Goal: Task Accomplishment & Management: Manage account settings

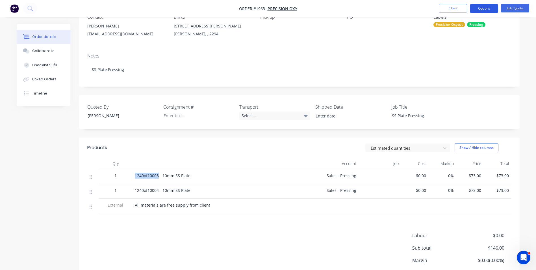
click at [492, 9] on button "Options" at bounding box center [484, 8] width 28 height 9
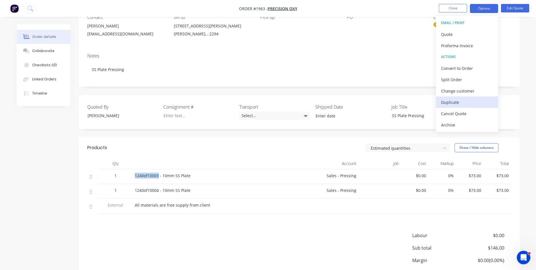
click at [452, 103] on div "Duplicate" at bounding box center [467, 102] width 52 height 8
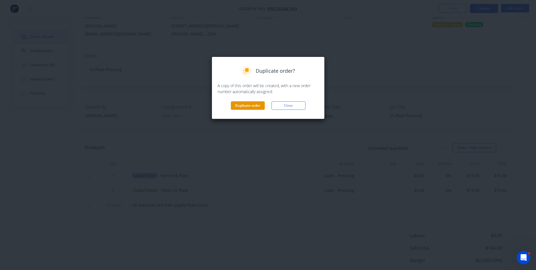
click at [252, 108] on button "Duplicate order" at bounding box center [248, 105] width 34 height 8
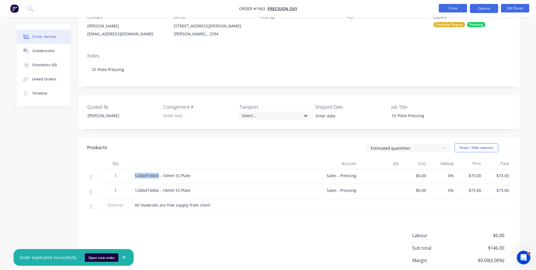
click at [443, 8] on button "Close" at bounding box center [453, 8] width 28 height 8
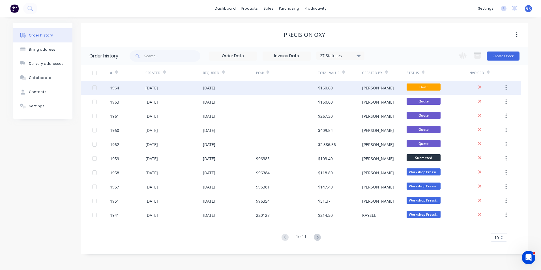
click at [119, 88] on div "1964" at bounding box center [114, 88] width 9 height 6
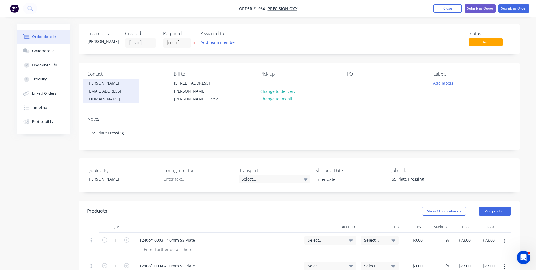
click at [108, 84] on div "[PERSON_NAME]" at bounding box center [111, 83] width 47 height 8
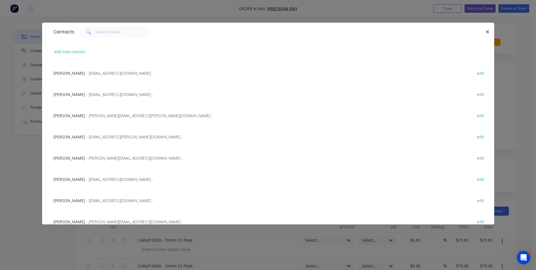
click at [71, 199] on span "[PERSON_NAME]" at bounding box center [69, 200] width 32 height 5
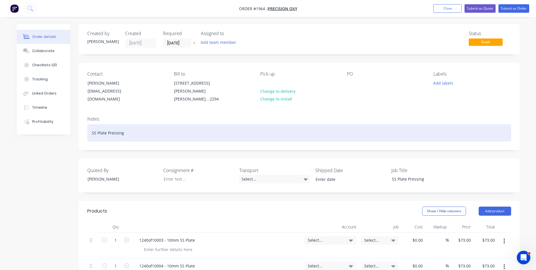
click at [123, 127] on div "SS Plate Pressing" at bounding box center [299, 132] width 424 height 17
drag, startPoint x: 96, startPoint y: 127, endPoint x: 90, endPoint y: 128, distance: 6.6
click at [90, 128] on div "SS Plate Pressing & Rolling" at bounding box center [299, 132] width 424 height 17
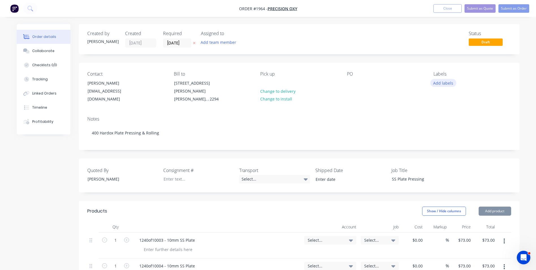
click at [444, 83] on button "Add labels" at bounding box center [444, 83] width 26 height 8
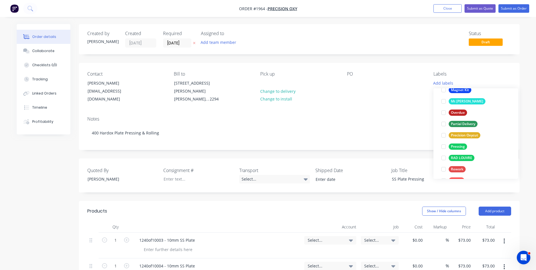
scroll to position [339, 0]
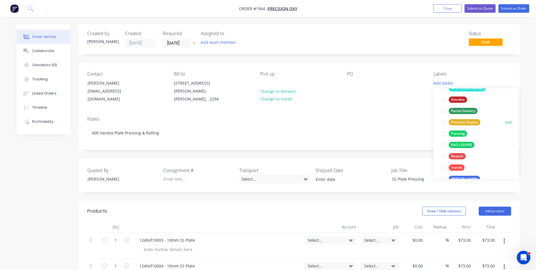
click at [466, 120] on div "Precision Oxycut" at bounding box center [465, 122] width 32 height 6
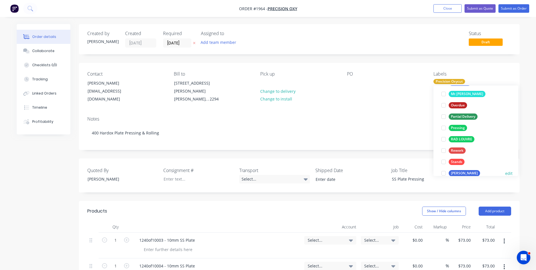
scroll to position [328, 0]
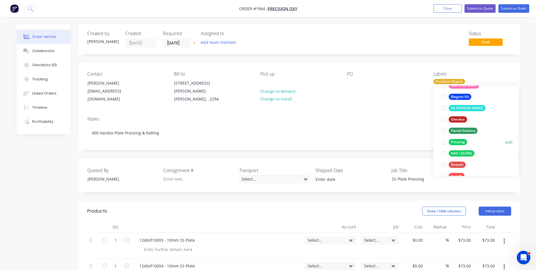
click at [459, 142] on div "Pressing" at bounding box center [458, 142] width 18 height 6
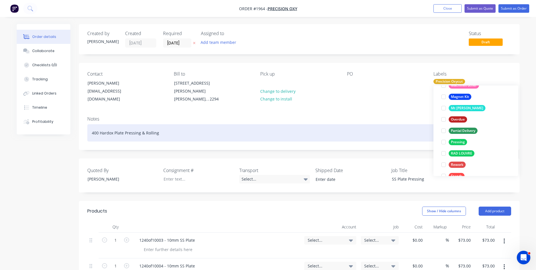
scroll to position [0, 0]
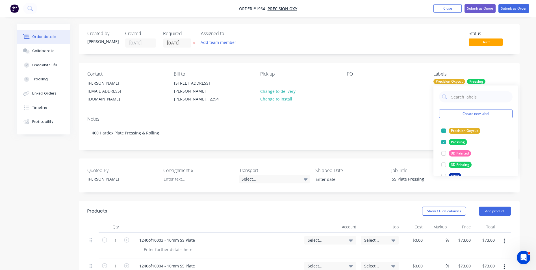
click at [329, 116] on div "Notes" at bounding box center [299, 118] width 424 height 5
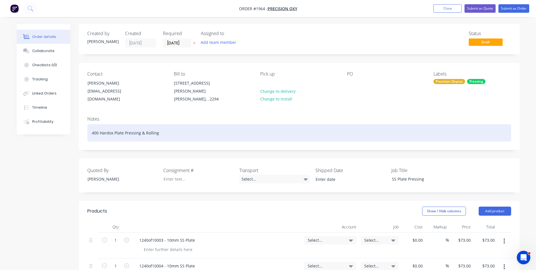
scroll to position [28, 0]
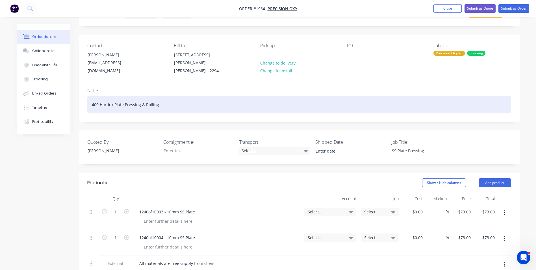
drag, startPoint x: 159, startPoint y: 98, endPoint x: 79, endPoint y: 99, distance: 80.0
click at [79, 99] on div "Notes 400 Hardox Plate Pressing & Rolling" at bounding box center [299, 102] width 441 height 38
copy div "400 Hardox Plate Pressing & Rolling"
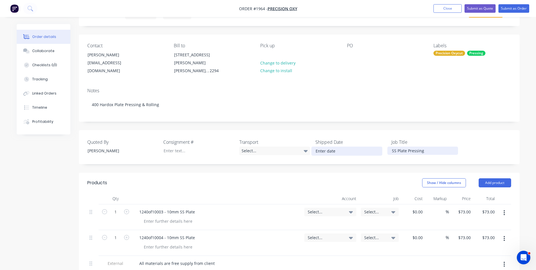
drag, startPoint x: 429, startPoint y: 145, endPoint x: 379, endPoint y: 145, distance: 49.8
click at [379, 145] on div "Quoted By [PERSON_NAME] Consignment # Transport Select... Shipped Date Job Titl…" at bounding box center [299, 147] width 441 height 34
paste div
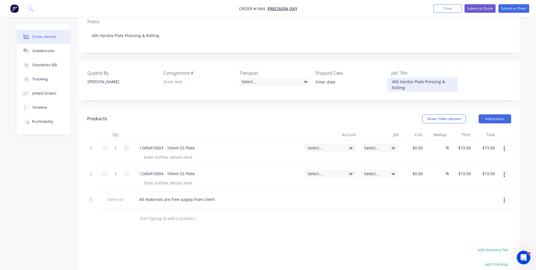
scroll to position [113, 0]
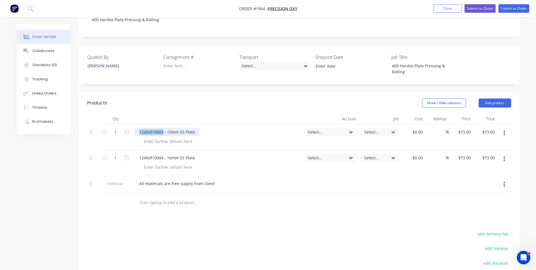
drag, startPoint x: 163, startPoint y: 126, endPoint x: 137, endPoint y: 125, distance: 26.0
click at [137, 128] on div "1240of10003 - 10mm SS Plate" at bounding box center [167, 132] width 65 height 8
drag, startPoint x: 173, startPoint y: 126, endPoint x: 168, endPoint y: 126, distance: 4.8
click at [168, 128] on div "Plate A - 10mm SS Plate" at bounding box center [162, 132] width 54 height 8
click at [164, 137] on div at bounding box center [168, 141] width 58 height 8
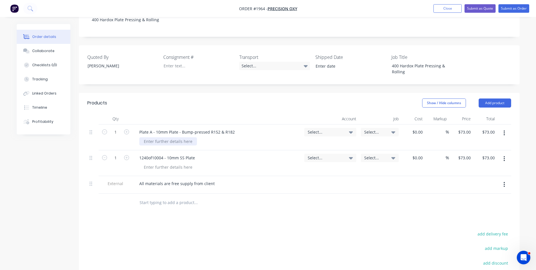
click at [164, 137] on div at bounding box center [168, 141] width 58 height 8
click at [172, 186] on div "All materials are free supply from client" at bounding box center [218, 185] width 170 height 18
click at [210, 180] on div "All materials are free supply from client" at bounding box center [177, 183] width 85 height 8
click at [212, 179] on div "All materials are free supply from client" at bounding box center [177, 183] width 85 height 8
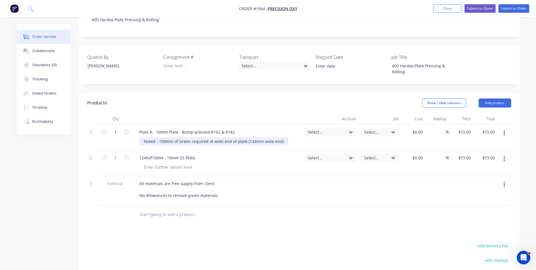
click at [281, 137] on div "Noted - 100mm of Green required at wide end of plate (143mm wide end)" at bounding box center [213, 141] width 149 height 8
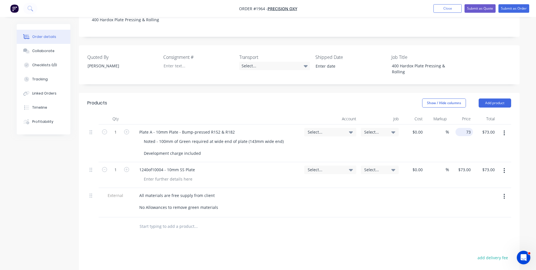
click at [466, 128] on input "73" at bounding box center [465, 132] width 15 height 8
type input "$284.20"
click at [463, 136] on div "$284.20 284.20" at bounding box center [461, 143] width 24 height 38
click at [127, 129] on icon "button" at bounding box center [126, 131] width 5 height 5
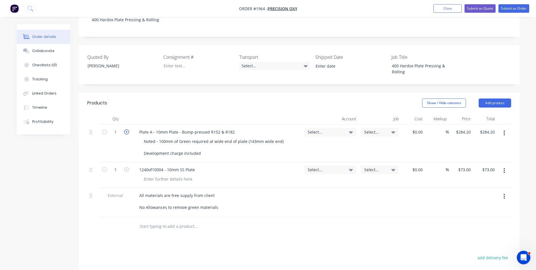
type input "2"
type input "$568.40"
click at [469, 133] on div "$284.20 $284.20" at bounding box center [461, 143] width 24 height 38
click at [504, 167] on icon "button" at bounding box center [504, 170] width 1 height 6
click at [470, 215] on div "Delete" at bounding box center [485, 219] width 44 height 8
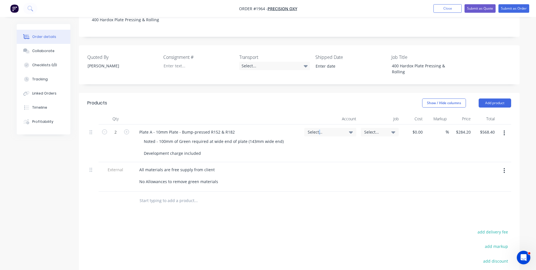
click at [319, 129] on span "Select..." at bounding box center [326, 132] width 36 height 6
drag, startPoint x: 319, startPoint y: 126, endPoint x: 299, endPoint y: 142, distance: 26.1
click at [299, 143] on input at bounding box center [321, 148] width 58 height 11
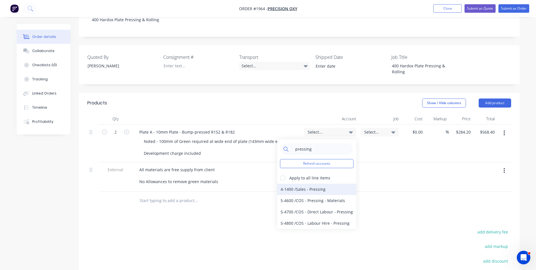
type input "pressing"
click at [316, 184] on div "4-1400 / Sales - Pressing" at bounding box center [316, 189] width 79 height 11
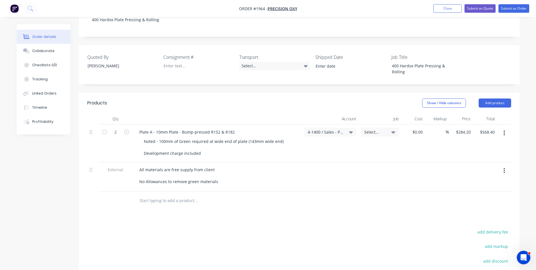
click at [504, 130] on icon "button" at bounding box center [504, 133] width 1 height 6
click at [474, 155] on div "Duplicate" at bounding box center [485, 159] width 44 height 8
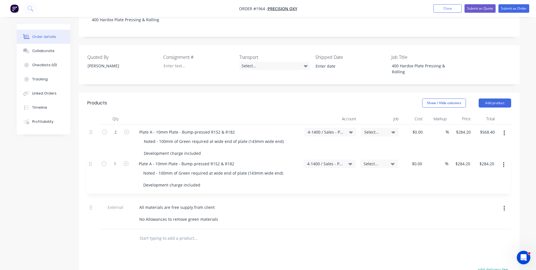
drag, startPoint x: 90, startPoint y: 194, endPoint x: 89, endPoint y: 158, distance: 35.7
click at [89, 158] on div "2 Plate A - 10mm Plate - Bump-pressed R152 & R182 Noted - 100mm of Green requir…" at bounding box center [299, 176] width 424 height 105
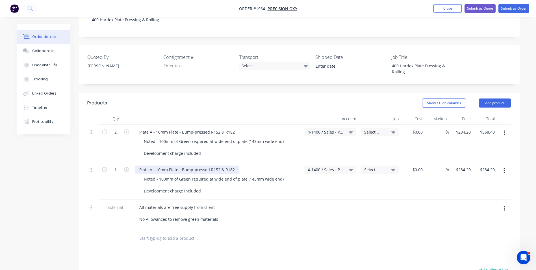
click at [152, 165] on div "Plate A - 10mm Plate - Bump-pressed R152 & R182" at bounding box center [187, 169] width 105 height 8
click at [151, 165] on div "Plate A - 10mm Plate - Bump-pressed R152 & R182" at bounding box center [187, 169] width 105 height 8
drag, startPoint x: 217, startPoint y: 164, endPoint x: 214, endPoint y: 165, distance: 3.8
click at [214, 165] on div "Plate B - 10mm Plate - Bump-pressed R152 & R182" at bounding box center [187, 169] width 105 height 8
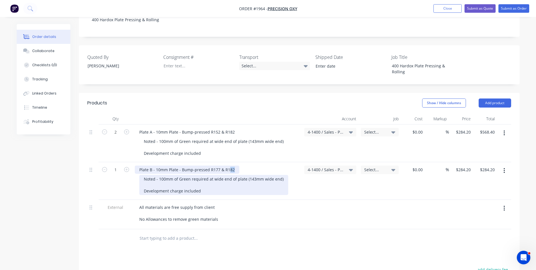
drag, startPoint x: 233, startPoint y: 162, endPoint x: 236, endPoint y: 173, distance: 11.3
click at [228, 165] on div "Plate B - 10mm Plate - Bump-pressed R177 & R182" at bounding box center [187, 169] width 105 height 8
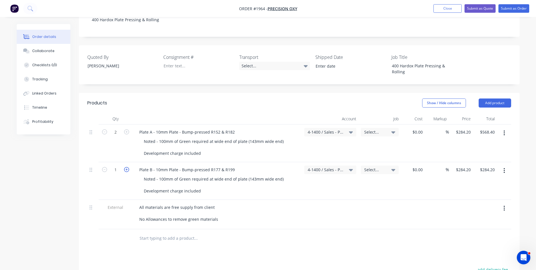
click at [127, 167] on icon "button" at bounding box center [126, 169] width 5 height 5
type input "2"
type input "$568.40"
click at [504, 167] on icon "button" at bounding box center [504, 170] width 1 height 6
click at [475, 193] on div "Duplicate" at bounding box center [485, 197] width 44 height 8
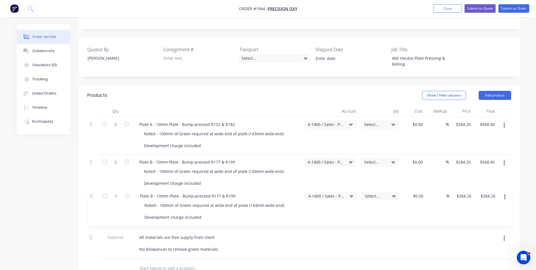
drag, startPoint x: 92, startPoint y: 231, endPoint x: 93, endPoint y: 192, distance: 38.8
click at [93, 192] on div "2 Plate A - 10mm Plate - Bump-pressed R152 & R182 Noted - 100mm of Green requir…" at bounding box center [299, 188] width 424 height 142
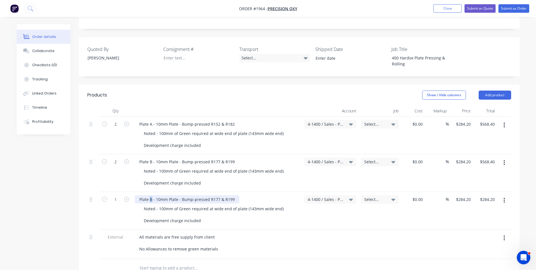
click at [150, 195] on div "Plate B - 10mm Plate - Bump-pressed R177 & R199" at bounding box center [187, 199] width 105 height 8
drag, startPoint x: 233, startPoint y: 193, endPoint x: 221, endPoint y: 194, distance: 12.2
click at [221, 195] on div "Plate C - 10mm Plate - Bump-pressed R177 & R199" at bounding box center [187, 199] width 105 height 8
drag, startPoint x: 217, startPoint y: 193, endPoint x: 222, endPoint y: 194, distance: 4.3
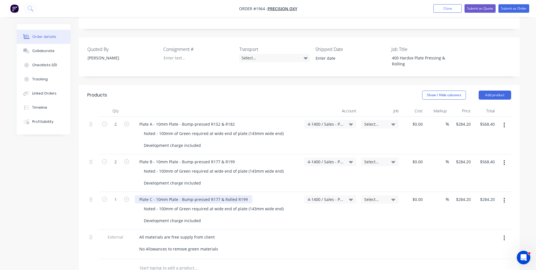
click at [217, 195] on div "Plate C - 10mm Plate - Bump-pressed R177 & Rolled R199" at bounding box center [194, 199] width 118 height 8
click at [256, 195] on div "Plate C - 10mm Plate - Bump-pressed R198, R183 & Rolled R199" at bounding box center [199, 199] width 129 height 8
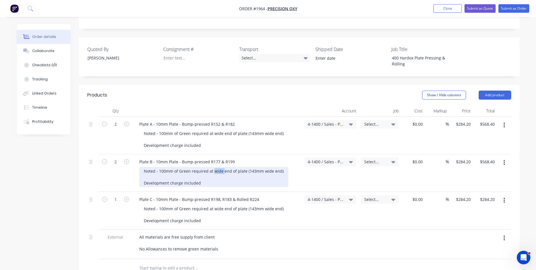
drag, startPoint x: 222, startPoint y: 165, endPoint x: 213, endPoint y: 165, distance: 9.1
click at [213, 167] on div "Noted - 100mm of Green required at wide end of plate (143mm wide end) Developme…" at bounding box center [213, 177] width 149 height 20
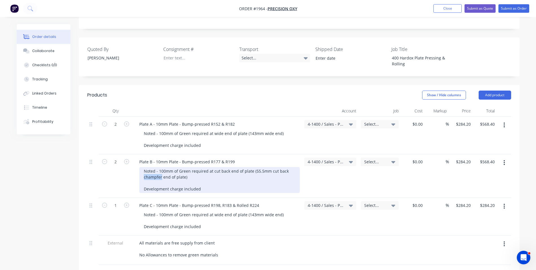
drag, startPoint x: 162, startPoint y: 171, endPoint x: 144, endPoint y: 171, distance: 17.2
click at [144, 171] on div "Noted - 100mm of Green required at cut back end of plate (55.5mm cut back champ…" at bounding box center [219, 180] width 161 height 26
click at [143, 170] on div "Noted - 100mm of Green required at cut back end of plate (55.5mm cut back cropp…" at bounding box center [219, 180] width 161 height 26
click at [190, 170] on div "Noted - 100mm of Green required at cut back end of plate (55.5mm cut back "crop…" at bounding box center [219, 180] width 161 height 26
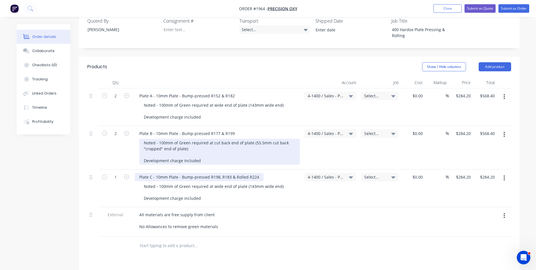
scroll to position [178, 0]
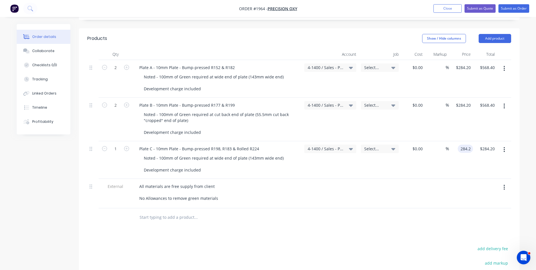
click at [469, 144] on input "284.2" at bounding box center [466, 148] width 13 height 8
type input "$414.20"
click at [472, 151] on div "$414.20 414.20" at bounding box center [461, 160] width 24 height 38
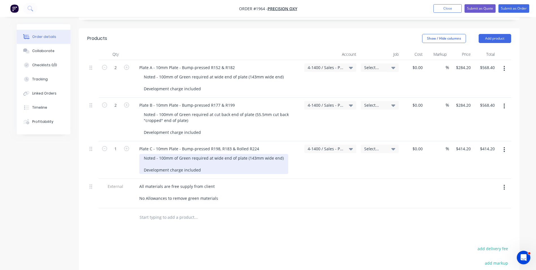
click at [200, 163] on div "Noted - 100mm of Green required at wide end of plate (143mm wide end) Developme…" at bounding box center [213, 164] width 149 height 20
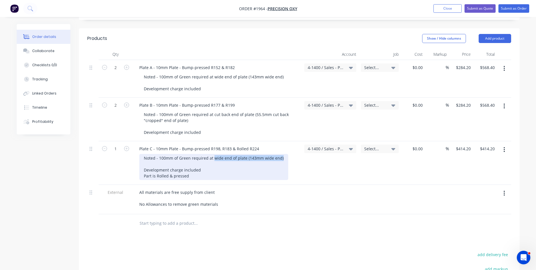
drag, startPoint x: 212, startPoint y: 152, endPoint x: 286, endPoint y: 154, distance: 73.3
click at [286, 154] on div "Noted - 100mm of Green required at wide end of plate (143mm wide end) Developme…" at bounding box center [219, 167] width 161 height 26
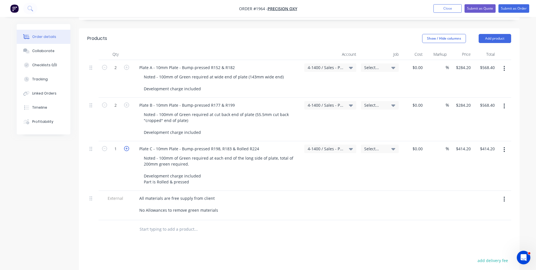
click at [128, 146] on icon "button" at bounding box center [126, 148] width 5 height 5
type input "2"
type input "$828.40"
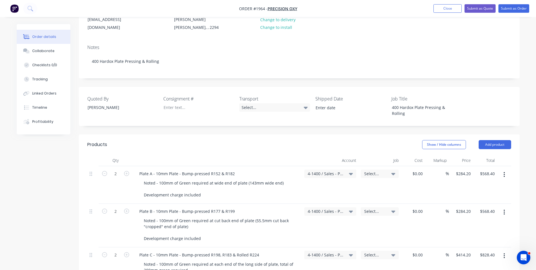
scroll to position [58, 0]
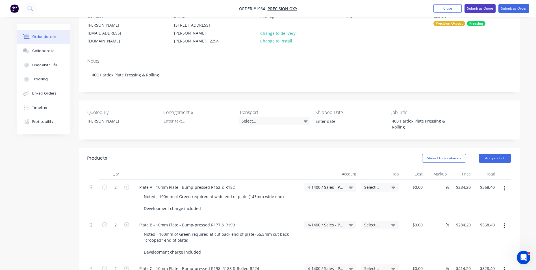
click at [480, 9] on button "Submit as Quote" at bounding box center [480, 8] width 31 height 8
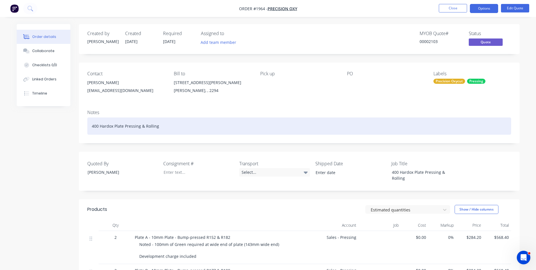
drag, startPoint x: 158, startPoint y: 126, endPoint x: 92, endPoint y: 126, distance: 66.4
click at [92, 126] on div "400 Hardox Plate Pressing & Rolling" at bounding box center [299, 125] width 424 height 17
copy div "400 Hardox Plate Pressing & Rolling"
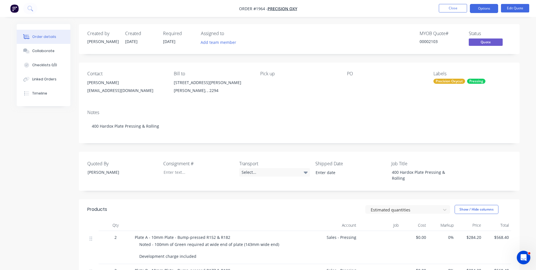
click at [246, 219] on div at bounding box center [218, 224] width 170 height 11
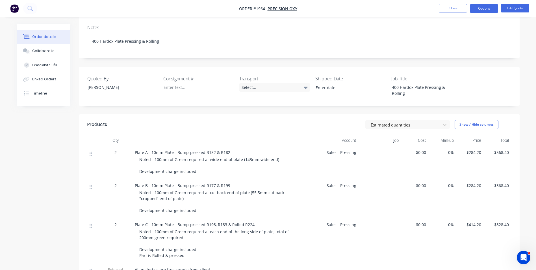
scroll to position [113, 0]
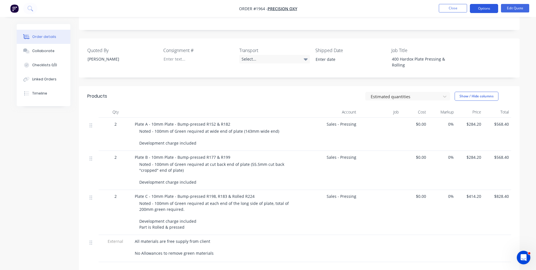
click at [483, 7] on button "Options" at bounding box center [484, 8] width 28 height 9
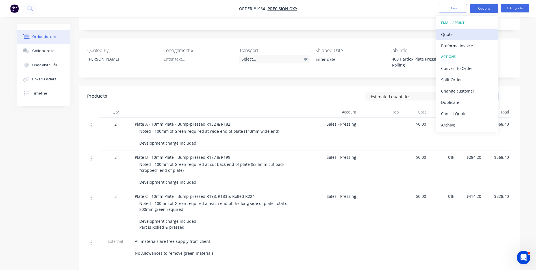
click at [449, 32] on div "Quote" at bounding box center [467, 34] width 52 height 8
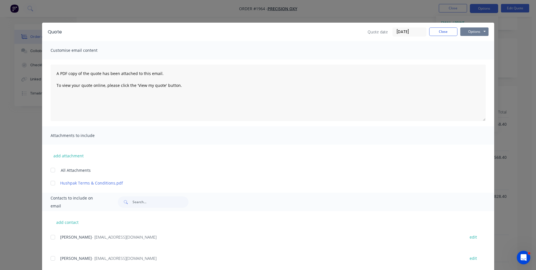
click at [472, 33] on button "Options" at bounding box center [475, 31] width 28 height 8
click at [473, 51] on button "Print" at bounding box center [479, 50] width 36 height 9
click at [440, 35] on button "Close" at bounding box center [443, 31] width 28 height 8
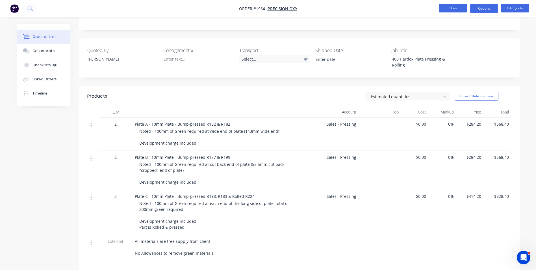
click at [453, 11] on button "Close" at bounding box center [453, 8] width 28 height 8
